Goal: Task Accomplishment & Management: Use online tool/utility

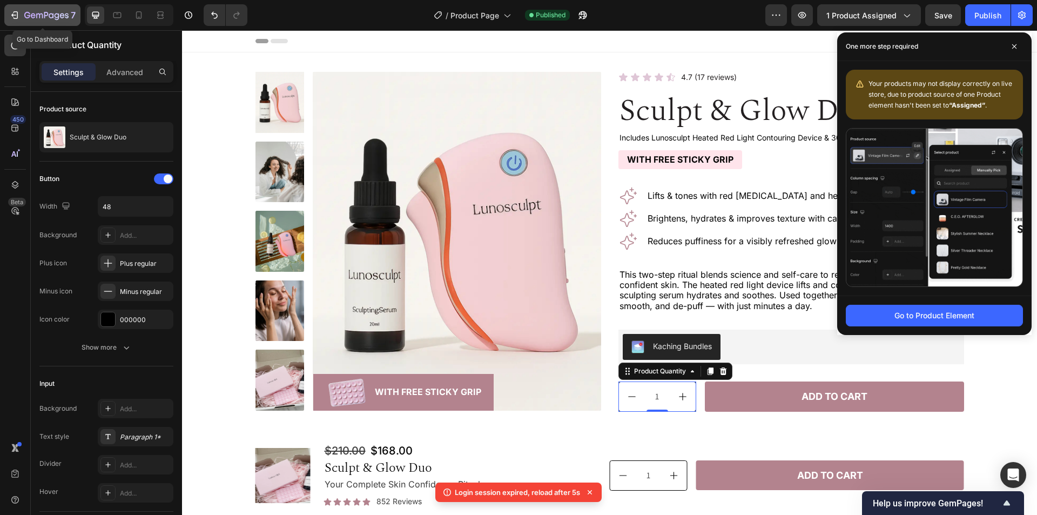
click at [37, 13] on icon "button" at bounding box center [46, 15] width 44 height 9
